Goal: Information Seeking & Learning: Learn about a topic

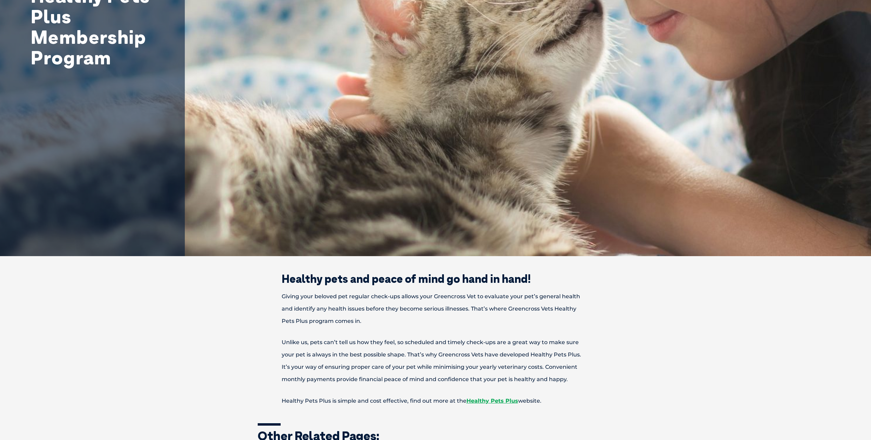
scroll to position [205, 0]
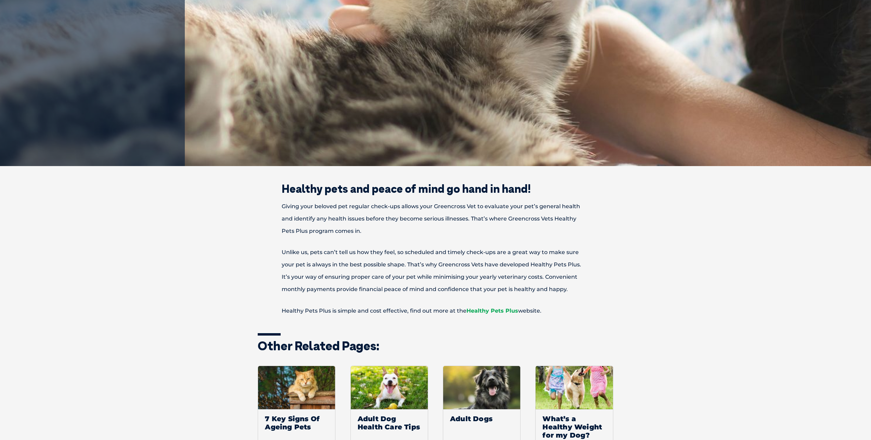
click at [493, 309] on link "Healthy Pets Plus" at bounding box center [492, 310] width 52 height 6
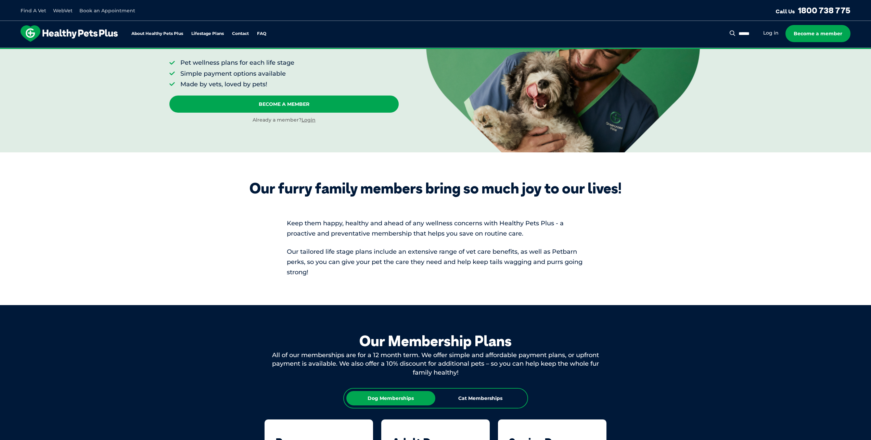
scroll to position [171, 0]
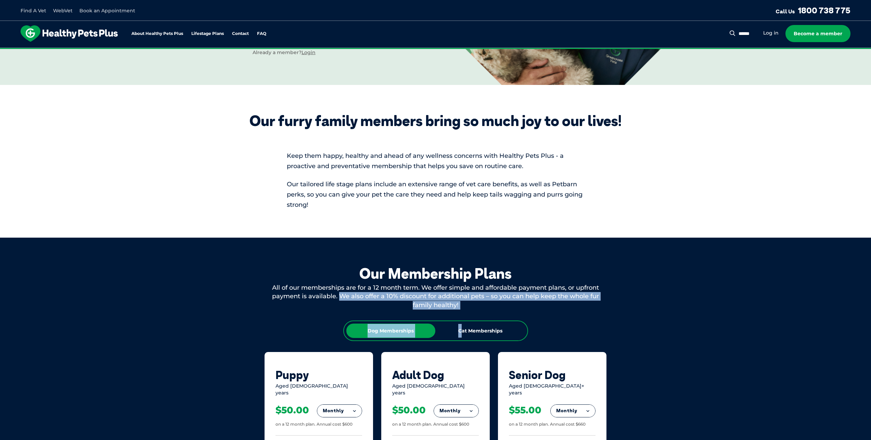
drag, startPoint x: 445, startPoint y: 310, endPoint x: 340, endPoint y: 298, distance: 106.1
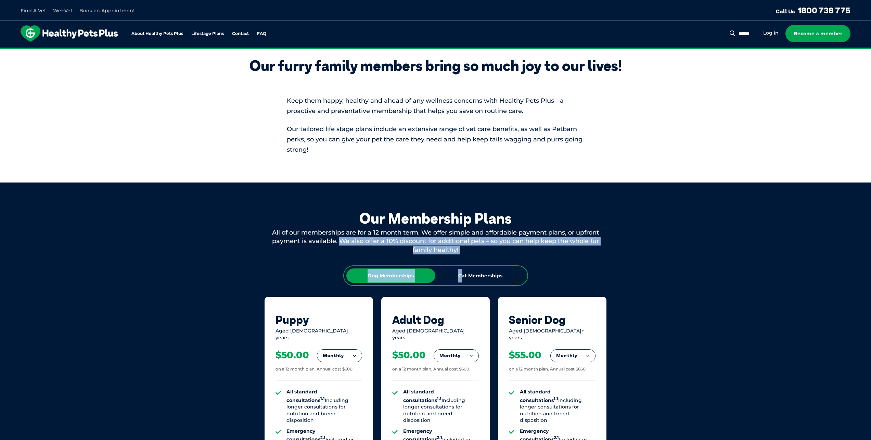
scroll to position [239, 0]
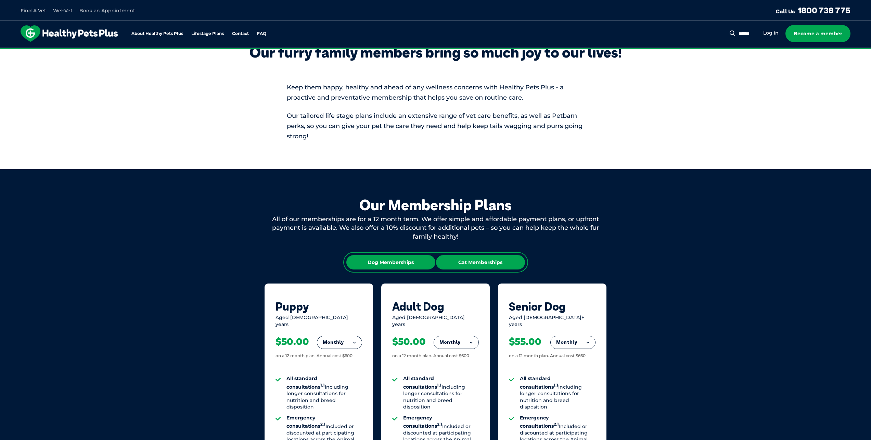
click at [495, 263] on div "Cat Memberships" at bounding box center [480, 262] width 89 height 14
drag, startPoint x: 383, startPoint y: 259, endPoint x: 413, endPoint y: 264, distance: 30.5
click at [383, 260] on div "Dog Memberships" at bounding box center [390, 262] width 89 height 14
click at [455, 260] on div "Cat Memberships" at bounding box center [480, 262] width 89 height 14
drag, startPoint x: 393, startPoint y: 265, endPoint x: 389, endPoint y: 268, distance: 5.1
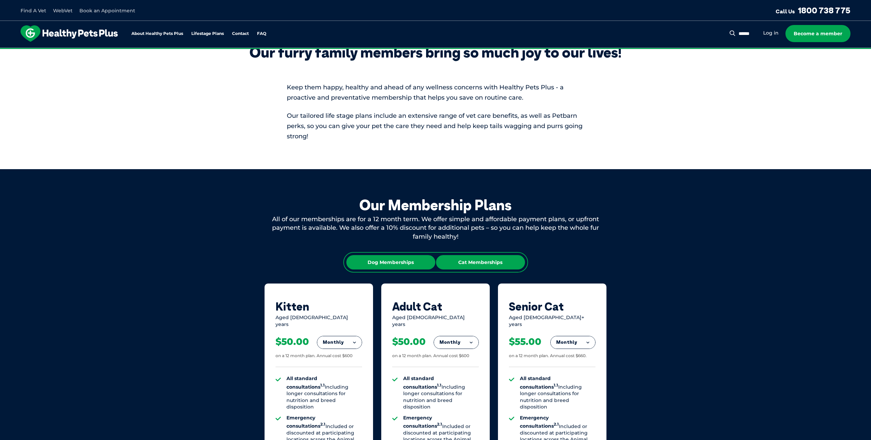
click at [392, 266] on div "Dog Memberships" at bounding box center [390, 262] width 89 height 14
click at [340, 339] on button "Monthly" at bounding box center [339, 342] width 44 height 12
drag, startPoint x: 341, startPoint y: 365, endPoint x: 278, endPoint y: 341, distance: 68.0
click at [337, 365] on li "Monthly" at bounding box center [339, 373] width 44 height 16
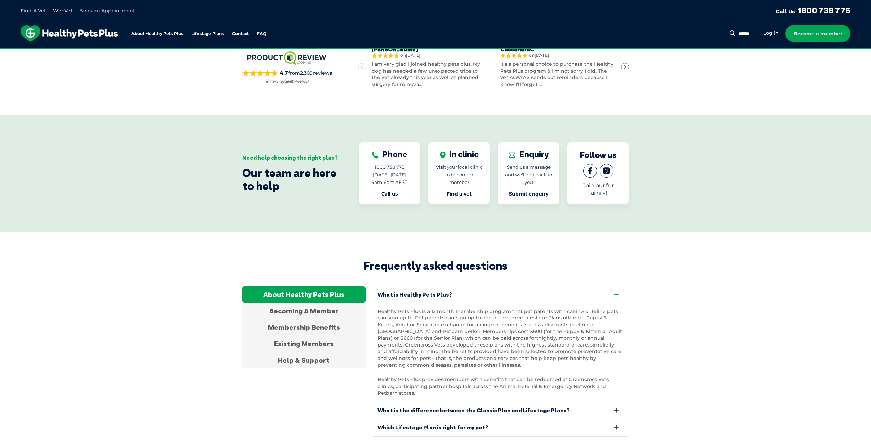
scroll to position [1095, 0]
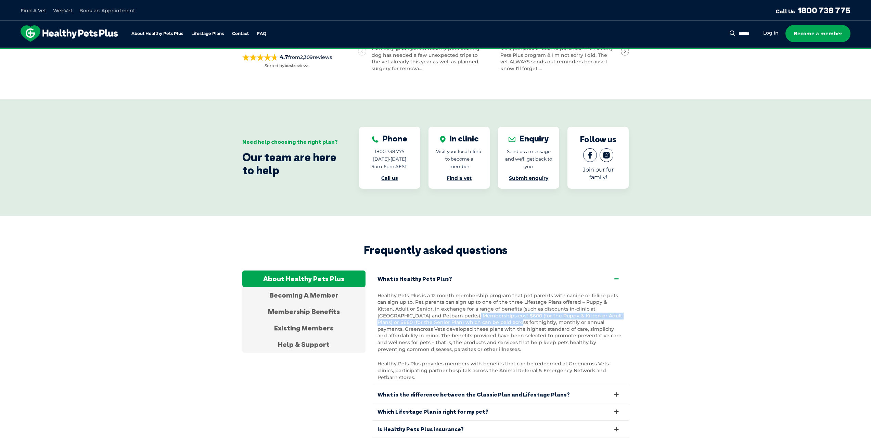
drag, startPoint x: 421, startPoint y: 312, endPoint x: 453, endPoint y: 318, distance: 32.1
click at [453, 318] on p "Healthy Pets Plus is a 12 month membership program that pet parents with canine…" at bounding box center [500, 322] width 246 height 60
click at [413, 324] on p "Healthy Pets Plus is a 12 month membership program that pet parents with canine…" at bounding box center [500, 322] width 246 height 60
drag, startPoint x: 428, startPoint y: 324, endPoint x: 558, endPoint y: 322, distance: 130.3
click at [558, 322] on p "Healthy Pets Plus is a 12 month membership program that pet parents with canine…" at bounding box center [500, 322] width 246 height 60
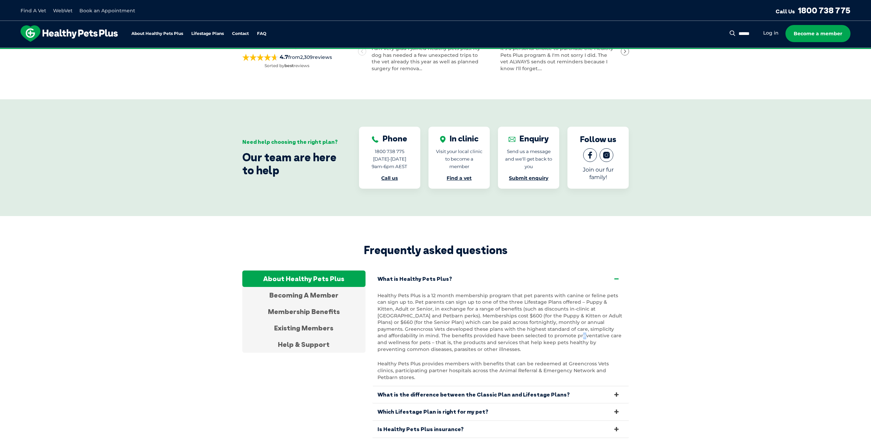
click at [488, 332] on p "Healthy Pets Plus is a 12 month membership program that pet parents with canine…" at bounding box center [500, 322] width 246 height 60
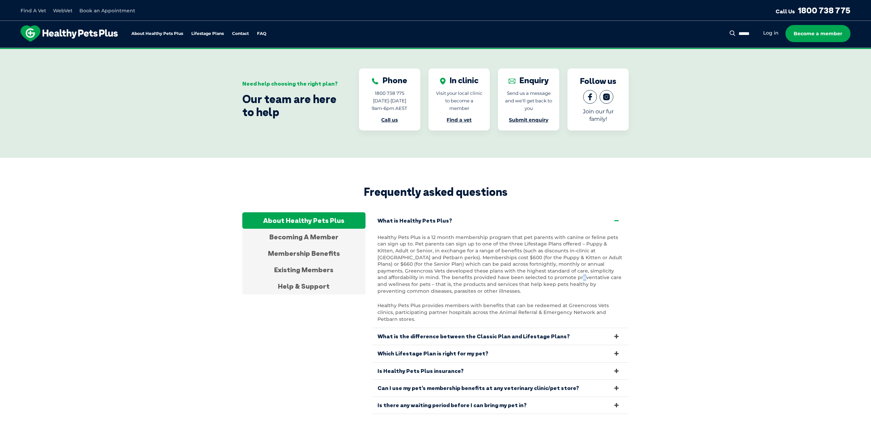
scroll to position [1163, 0]
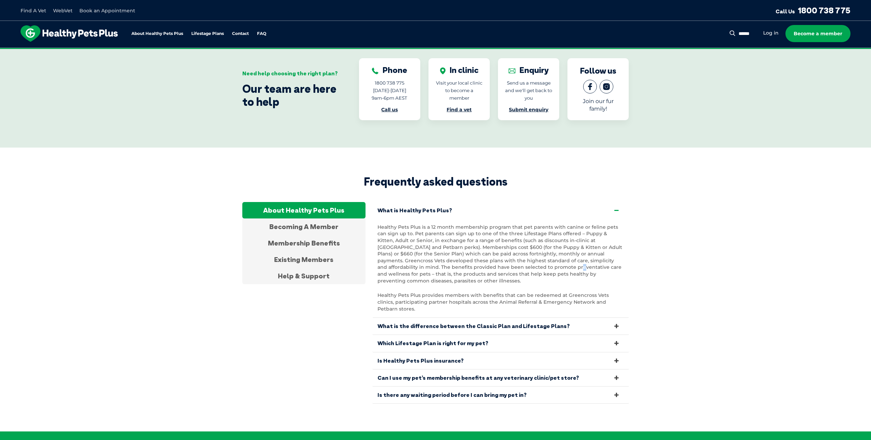
click at [570, 369] on link "Can I use my pet’s membership benefits at any veterinary clinic/pet store?" at bounding box center [500, 377] width 257 height 17
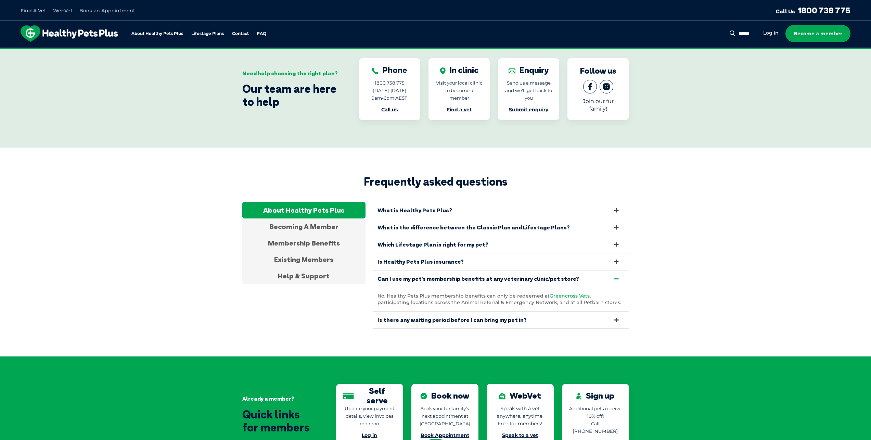
click at [613, 275] on icon at bounding box center [616, 278] width 8 height 6
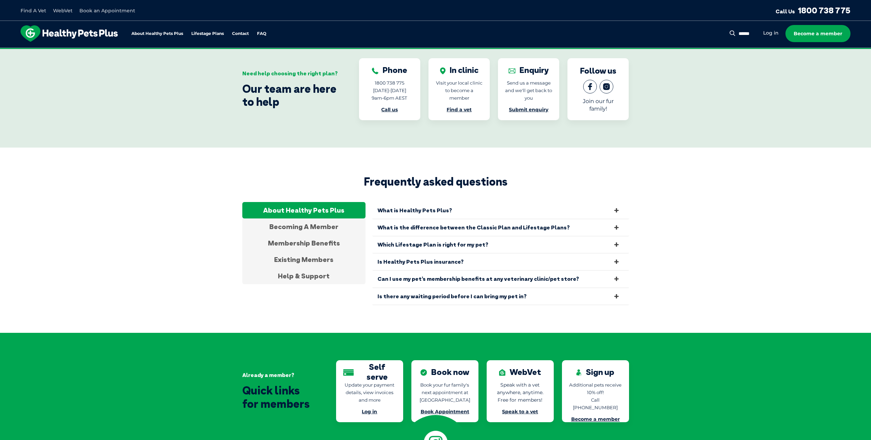
click at [600, 293] on link "Is there any waiting period before I can bring my pet in?" at bounding box center [500, 296] width 257 height 17
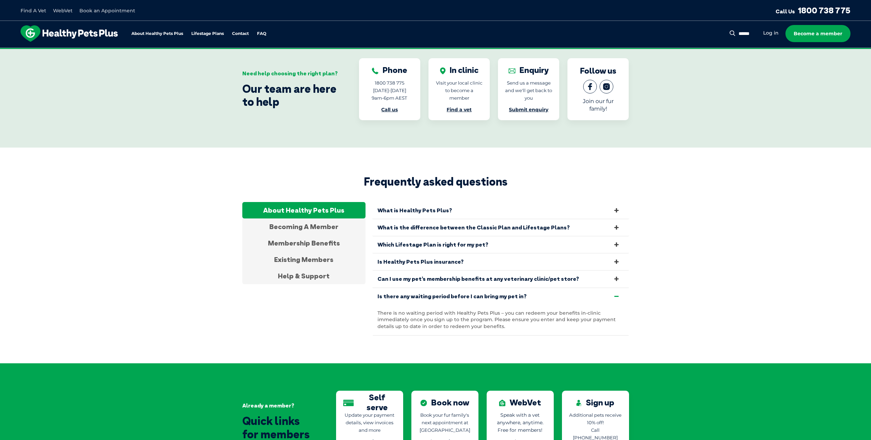
click at [600, 292] on link "Is there any waiting period before I can bring my pet in?" at bounding box center [500, 296] width 257 height 17
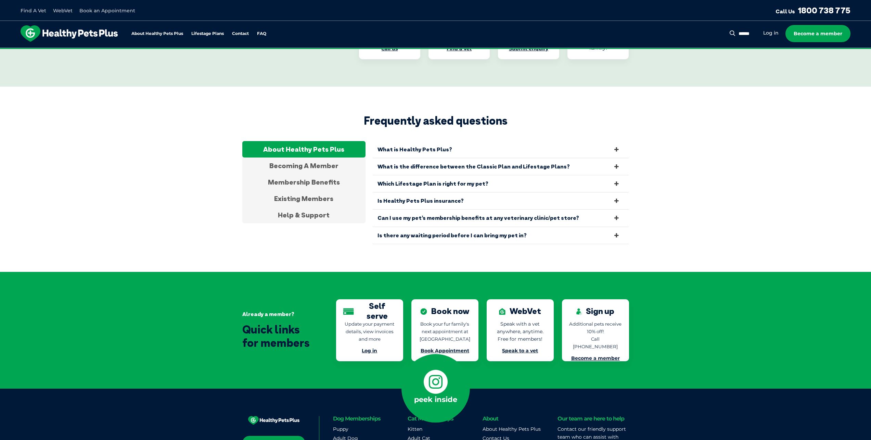
scroll to position [1232, 0]
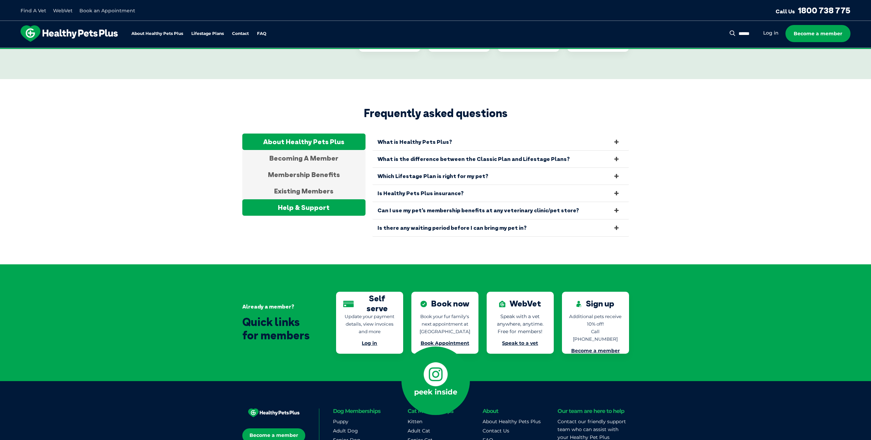
click at [309, 199] on div "Help & Support" at bounding box center [303, 207] width 123 height 16
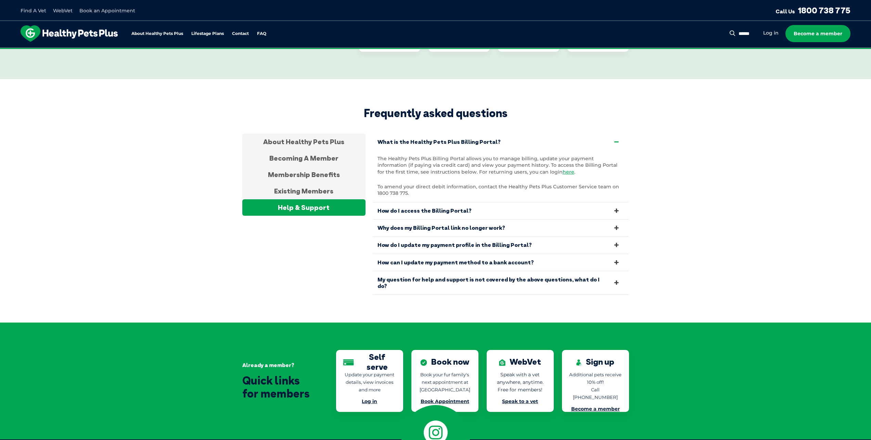
click at [538, 273] on link "My question for help and support is not covered by the above questions, what do…" at bounding box center [500, 282] width 257 height 23
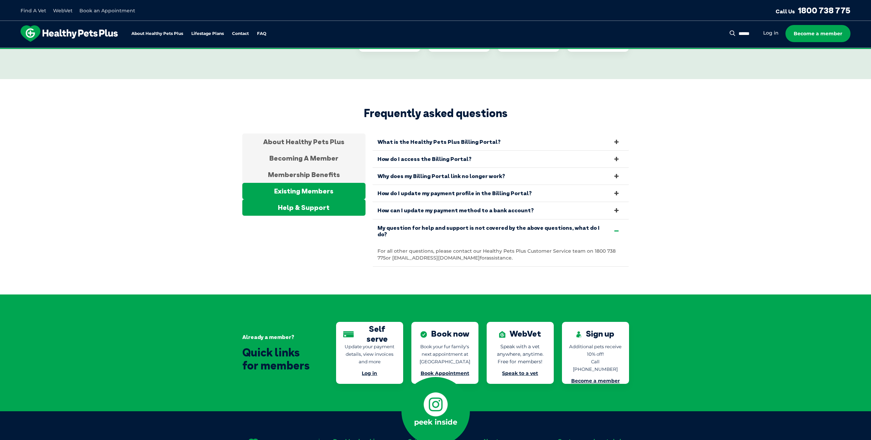
click at [307, 183] on div "Existing Members" at bounding box center [303, 191] width 123 height 16
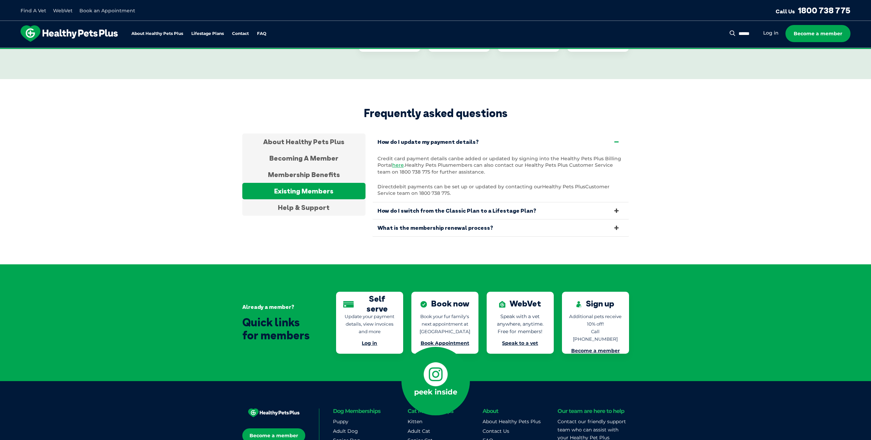
click at [498, 210] on link "How do I switch from the Classic Plan to a Lifestage Plan?" at bounding box center [500, 210] width 257 height 17
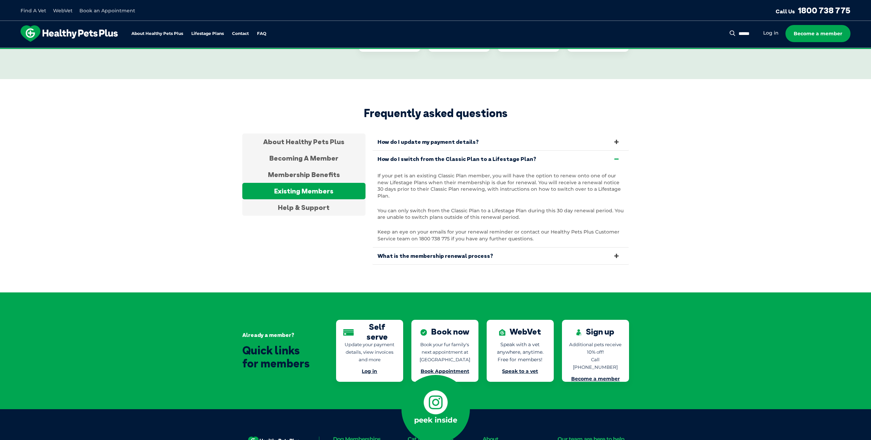
click at [510, 251] on link "What is the membership renewal process?" at bounding box center [500, 255] width 257 height 17
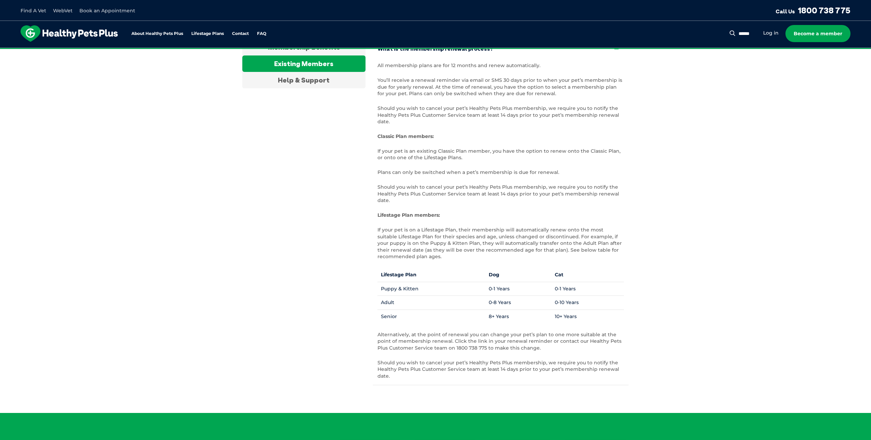
scroll to position [1368, 0]
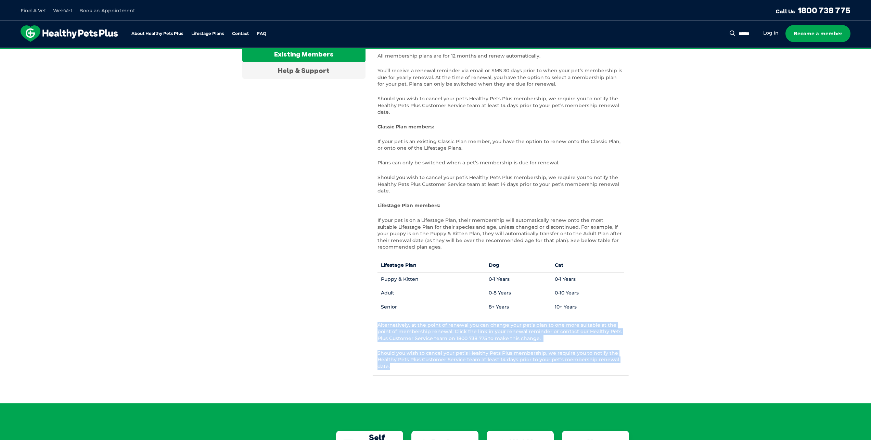
drag, startPoint x: 396, startPoint y: 359, endPoint x: 342, endPoint y: 317, distance: 68.4
click at [342, 317] on div "About Healthy Pets Plus Becoming A Member Membership Benefits Existing Members …" at bounding box center [435, 186] width 387 height 379
click at [393, 327] on span "Alternatively, at the point of renewal you can change your pet’s plan to one mo…" at bounding box center [499, 331] width 244 height 19
drag, startPoint x: 438, startPoint y: 326, endPoint x: 582, endPoint y: 364, distance: 148.6
click at [582, 364] on div "All membership plans are for 12 months and renew automatically. You’ll receive …" at bounding box center [500, 211] width 257 height 327
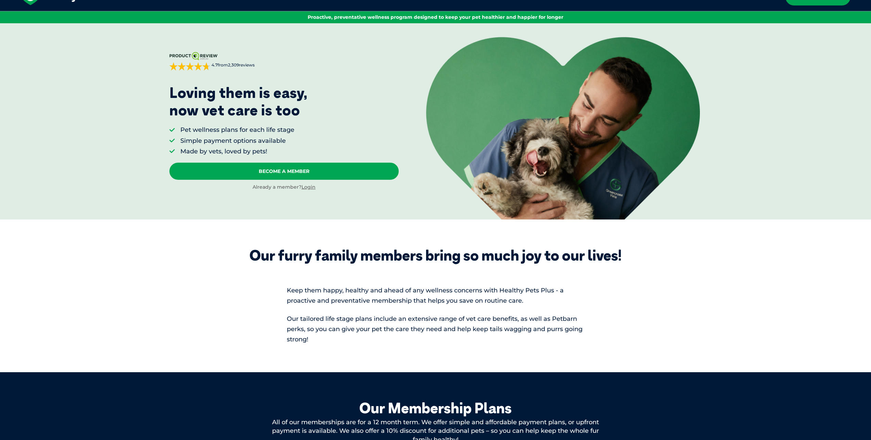
scroll to position [0, 0]
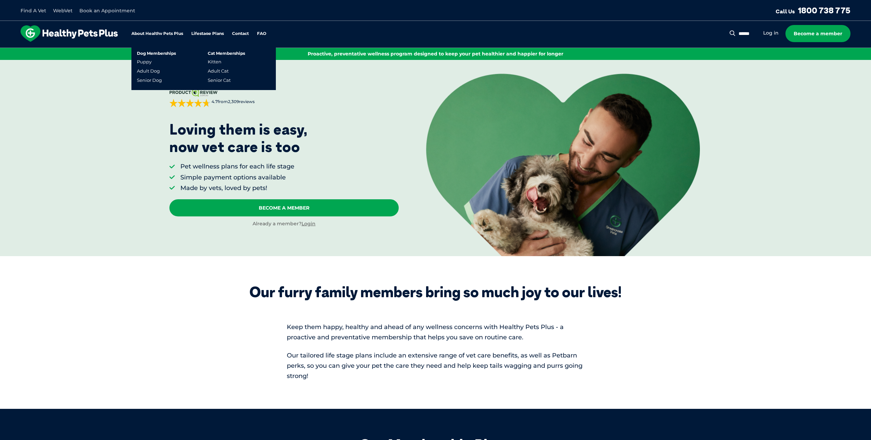
click at [219, 34] on link "Lifestage Plans" at bounding box center [207, 33] width 32 height 4
click at [145, 61] on link "Puppy" at bounding box center [144, 62] width 15 height 6
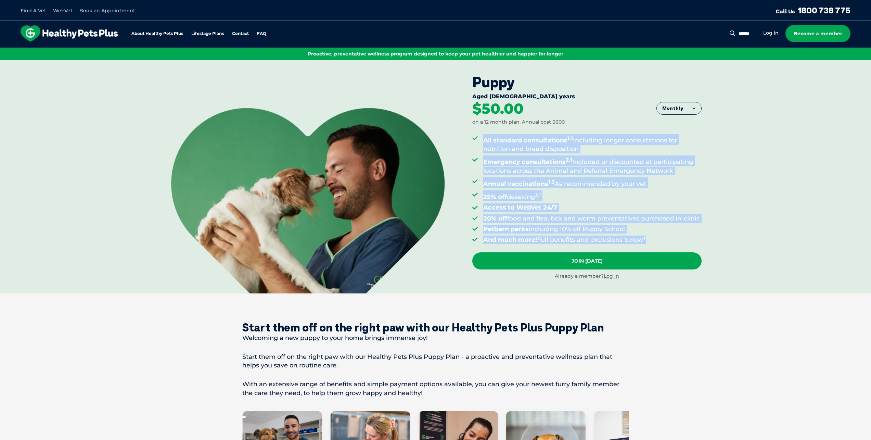
drag, startPoint x: 636, startPoint y: 245, endPoint x: 573, endPoint y: 153, distance: 111.3
click at [483, 139] on ul "All standard consultations 1.1 Including longer consultations for nutrition and…" at bounding box center [586, 189] width 229 height 110
click at [569, 138] on sup "1.1" at bounding box center [569, 138] width 5 height 6
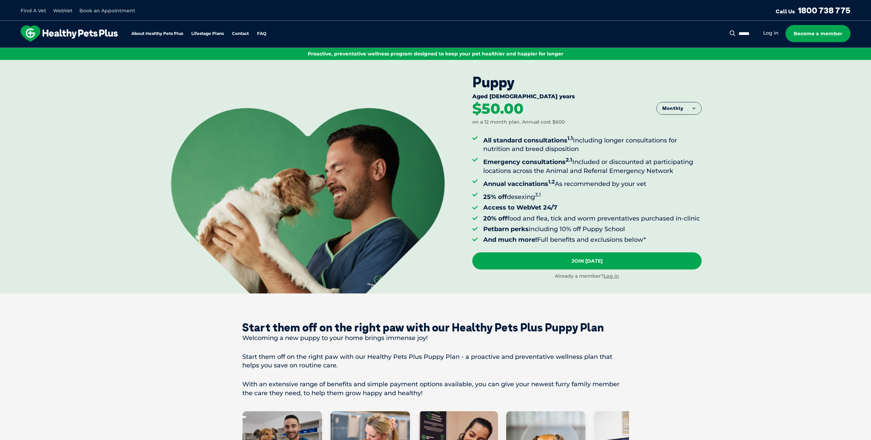
drag, startPoint x: 600, startPoint y: 147, endPoint x: 482, endPoint y: 133, distance: 118.9
click at [482, 133] on div "All standard consultations 1.1 Including longer consultations for nutrition and…" at bounding box center [586, 189] width 229 height 127
drag, startPoint x: 647, startPoint y: 167, endPoint x: 668, endPoint y: 172, distance: 21.8
click at [647, 167] on li "Emergency consultations 2.1 Included or discounted at participating locations a…" at bounding box center [592, 164] width 218 height 19
drag, startPoint x: 661, startPoint y: 169, endPoint x: 477, endPoint y: 140, distance: 186.2
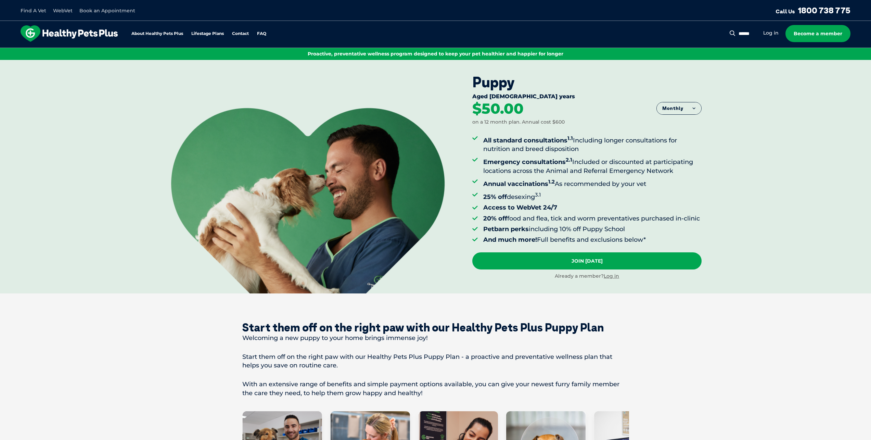
click at [477, 140] on ul "All standard consultations 1.1 Including longer consultations for nutrition and…" at bounding box center [586, 189] width 229 height 110
click at [526, 164] on strong "Emergency consultations 2.1" at bounding box center [527, 162] width 89 height 8
drag, startPoint x: 575, startPoint y: 201, endPoint x: 485, endPoint y: 184, distance: 91.6
click at [485, 184] on ul "All standard consultations 1.1 Including longer consultations for nutrition and…" at bounding box center [586, 189] width 229 height 110
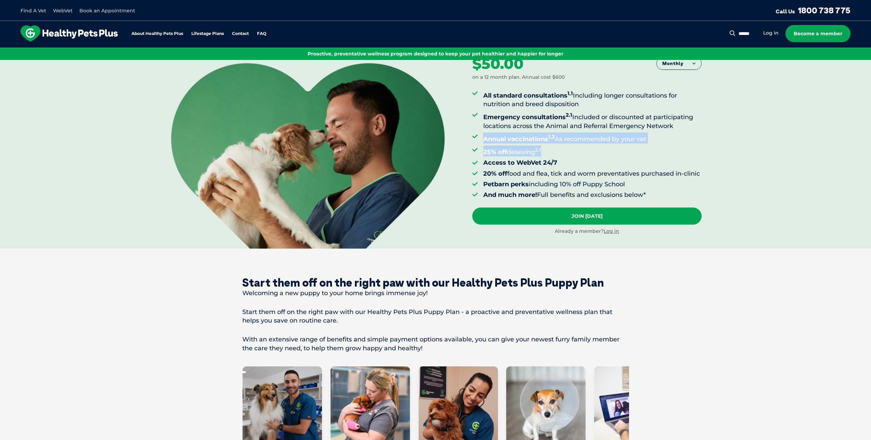
scroll to position [34, 0]
